Goal: Task Accomplishment & Management: Complete application form

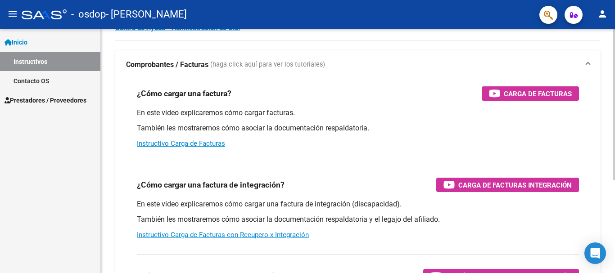
scroll to position [35, 0]
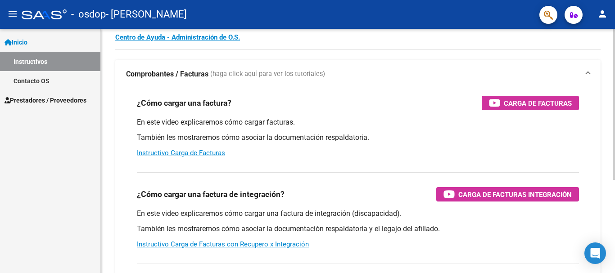
click at [593, 117] on div "Instructivos y Video Tutoriales SAAS Centro de Ayuda - Administración de O.S. C…" at bounding box center [359, 191] width 516 height 395
click at [196, 153] on link "Instructivo Carga de Facturas" at bounding box center [181, 153] width 88 height 8
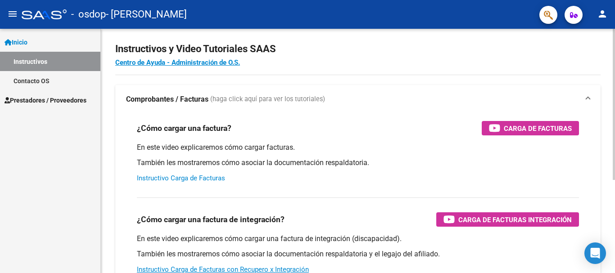
scroll to position [0, 0]
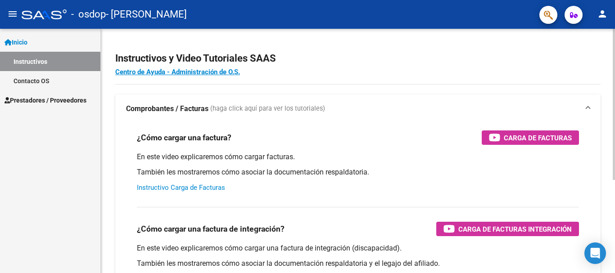
click at [614, 108] on div at bounding box center [614, 104] width 2 height 151
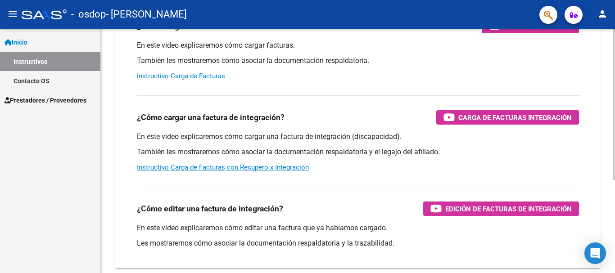
scroll to position [117, 0]
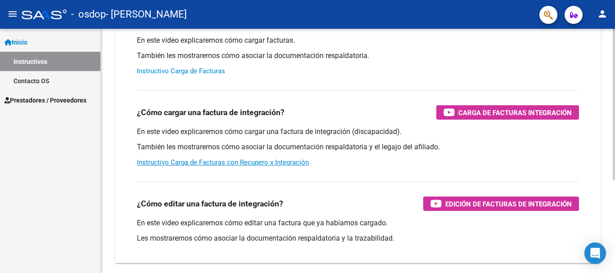
click at [614, 186] on div at bounding box center [614, 176] width 2 height 151
click at [268, 163] on link "Instructivo Carga de Facturas con Recupero x Integración" at bounding box center [223, 162] width 172 height 8
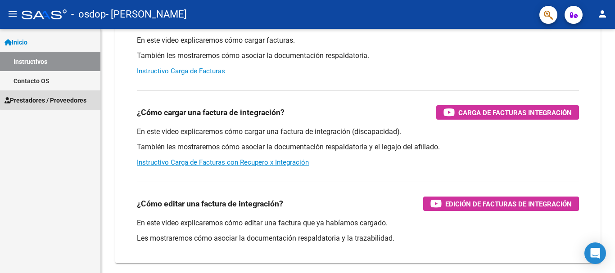
click at [54, 99] on span "Prestadores / Proveedores" at bounding box center [46, 100] width 82 height 10
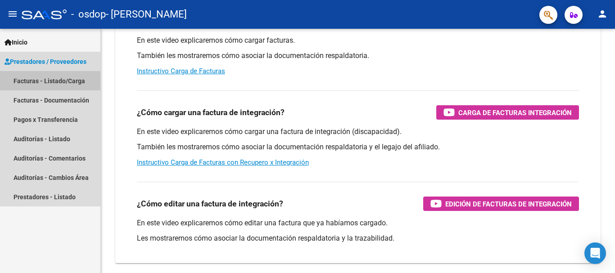
click at [61, 79] on link "Facturas - Listado/Carga" at bounding box center [50, 80] width 100 height 19
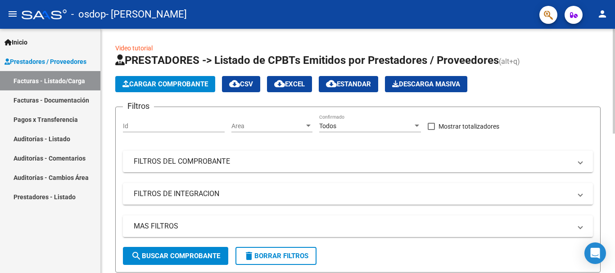
click at [167, 84] on span "Cargar Comprobante" at bounding box center [165, 84] width 86 height 8
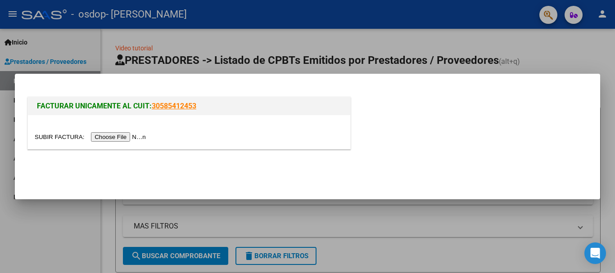
click at [117, 139] on input "file" at bounding box center [92, 136] width 114 height 9
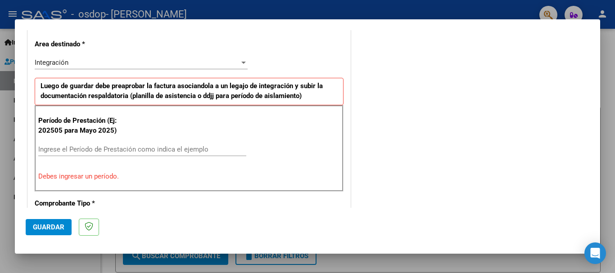
scroll to position [206, 0]
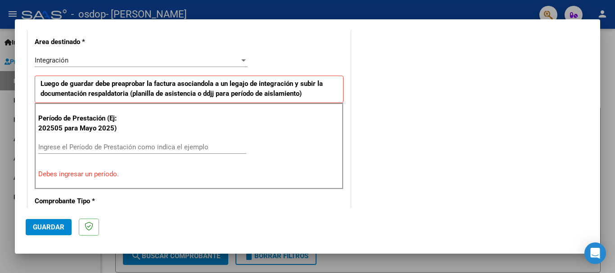
click at [63, 146] on input "Ingrese el Período de Prestación como indica el ejemplo" at bounding box center [142, 147] width 208 height 8
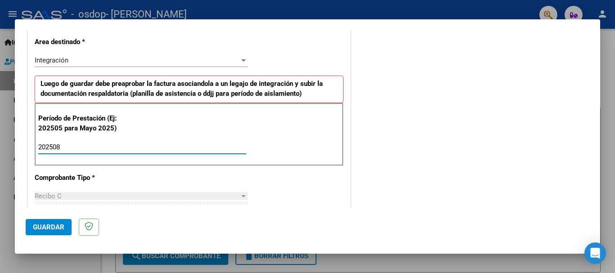
type input "202508"
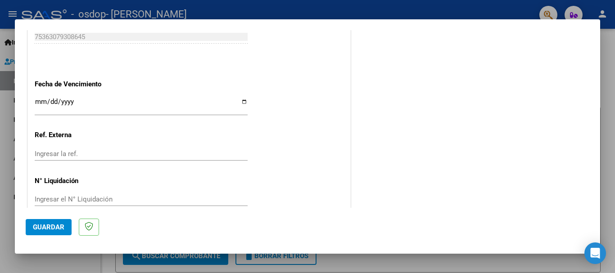
scroll to position [600, 0]
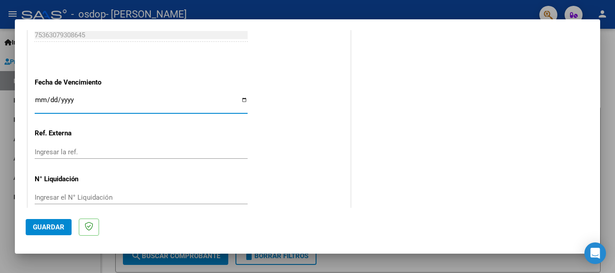
click at [241, 99] on input "Ingresar la fecha" at bounding box center [141, 103] width 213 height 14
type input "[DATE]"
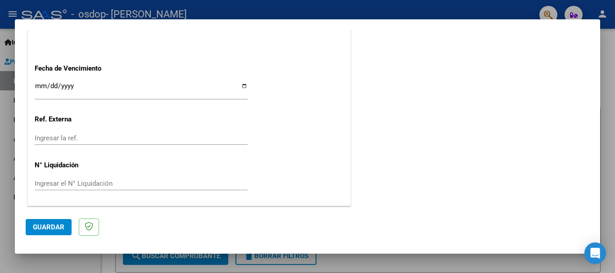
click at [53, 227] on span "Guardar" at bounding box center [49, 227] width 32 height 8
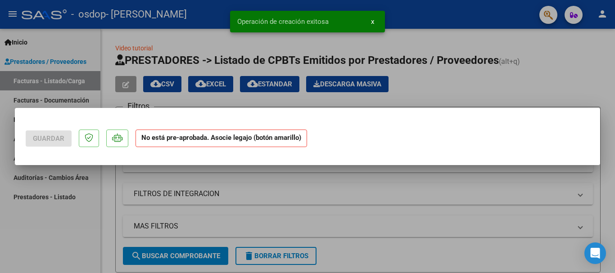
scroll to position [0, 0]
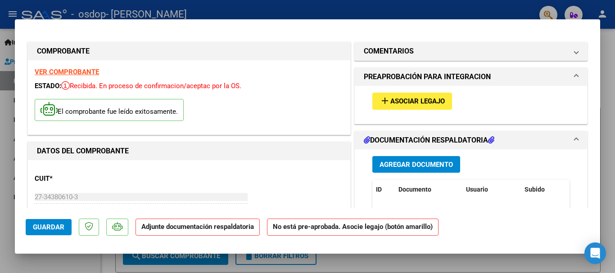
click at [415, 99] on span "Asociar Legajo" at bounding box center [417, 102] width 54 height 8
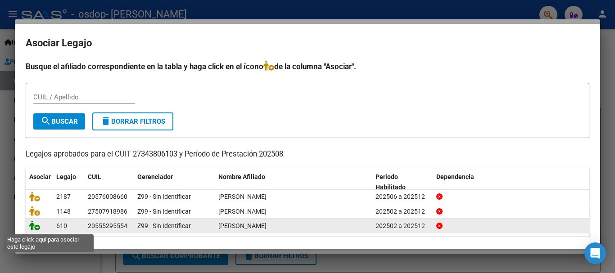
click at [35, 226] on icon at bounding box center [34, 226] width 11 height 10
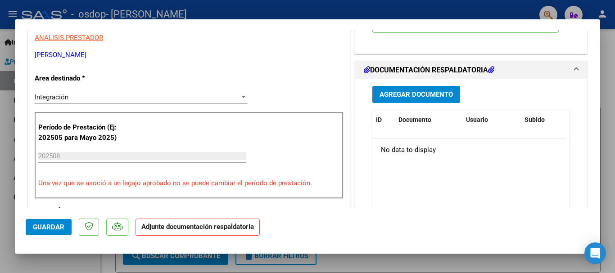
scroll to position [190, 0]
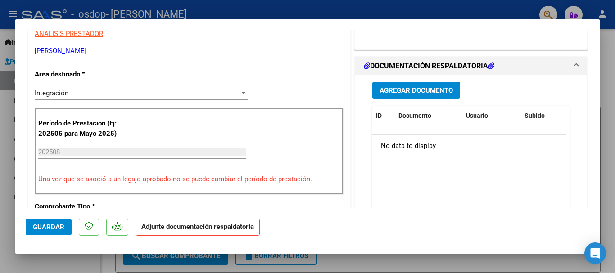
click at [490, 68] on icon at bounding box center [491, 65] width 6 height 7
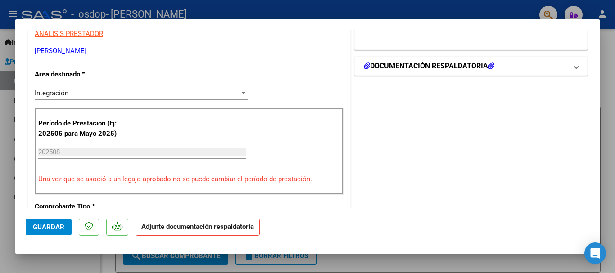
click at [490, 68] on icon at bounding box center [491, 65] width 6 height 7
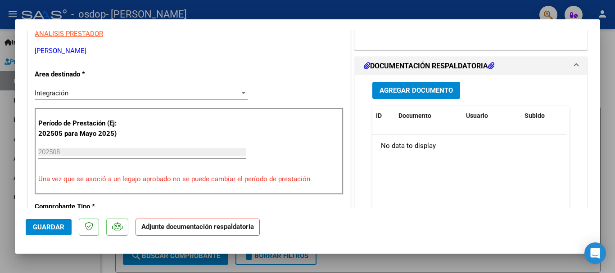
click at [406, 91] on span "Agregar Documento" at bounding box center [415, 91] width 73 height 8
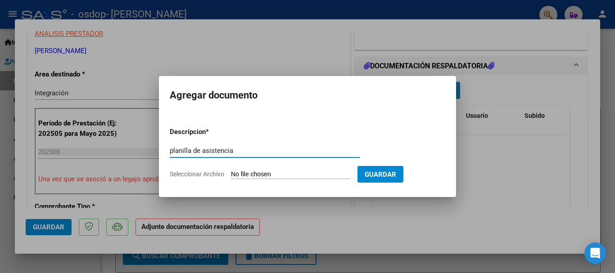
type input "planilla de asistencia"
click at [302, 173] on input "Seleccionar Archivo" at bounding box center [290, 175] width 119 height 9
type input "C:\fakepath\[PERSON_NAME].pdf"
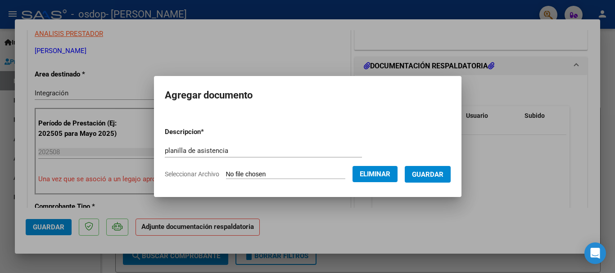
click at [438, 173] on span "Guardar" at bounding box center [428, 175] width 32 height 8
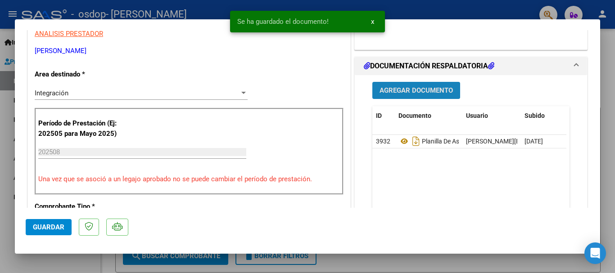
click at [425, 89] on span "Agregar Documento" at bounding box center [415, 91] width 73 height 8
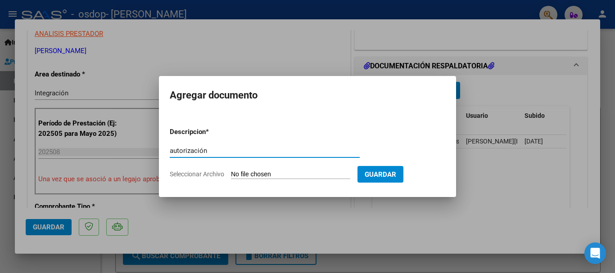
type input "autorización"
click at [289, 174] on input "Seleccionar Archivo" at bounding box center [290, 175] width 119 height 9
type input "C:\fakepath\autorizacion correr.pdf"
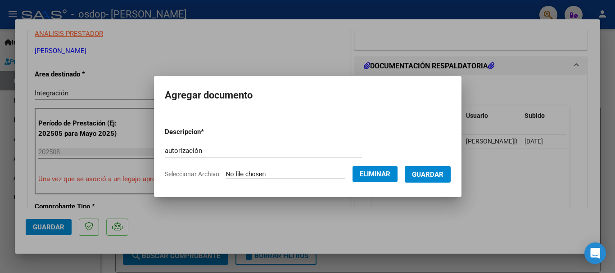
click at [435, 176] on span "Guardar" at bounding box center [428, 175] width 32 height 8
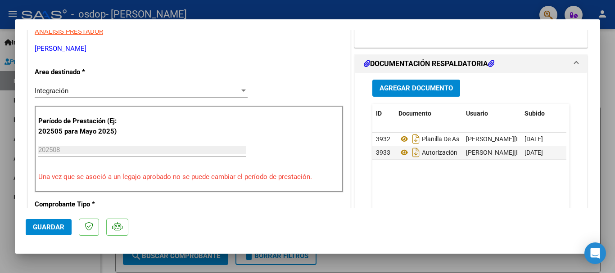
scroll to position [195, 0]
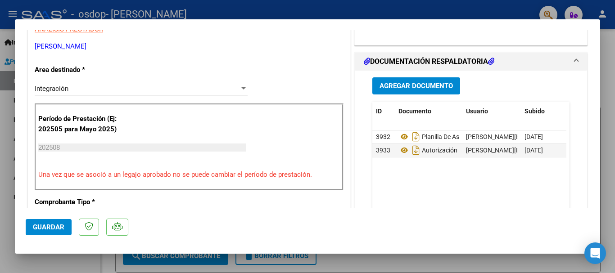
click at [58, 226] on span "Guardar" at bounding box center [49, 227] width 32 height 8
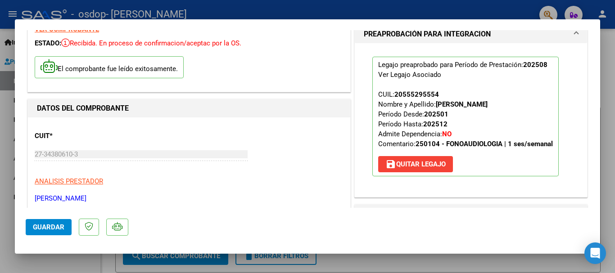
scroll to position [0, 0]
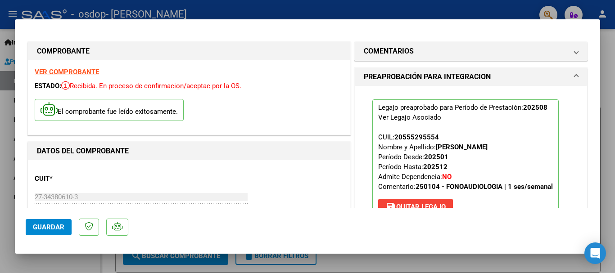
click at [614, 40] on div at bounding box center [307, 136] width 615 height 273
type input "$ 0,00"
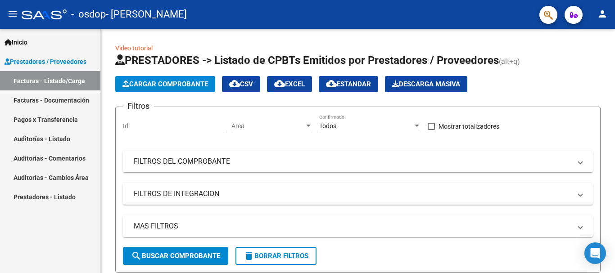
click at [64, 79] on link "Facturas - Listado/Carga" at bounding box center [50, 80] width 100 height 19
click at [191, 255] on span "search Buscar Comprobante" at bounding box center [175, 256] width 89 height 8
